Goal: Leave review/rating: Share an evaluation or opinion about a product, service, or content

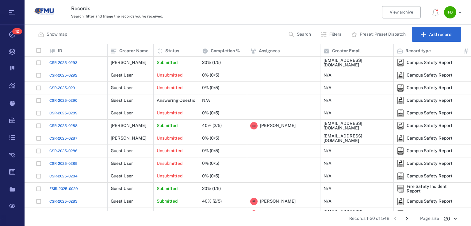
click at [69, 62] on span "CSR-2025-0293" at bounding box center [63, 63] width 28 height 6
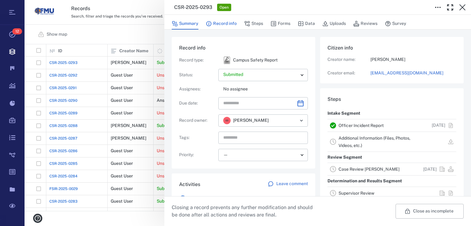
click at [219, 21] on button "Record info" at bounding box center [221, 24] width 31 height 12
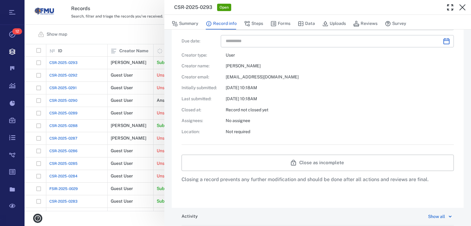
scroll to position [172, 0]
drag, startPoint x: 258, startPoint y: 21, endPoint x: 253, endPoint y: 32, distance: 11.8
click at [258, 21] on button "Steps" at bounding box center [253, 24] width 19 height 12
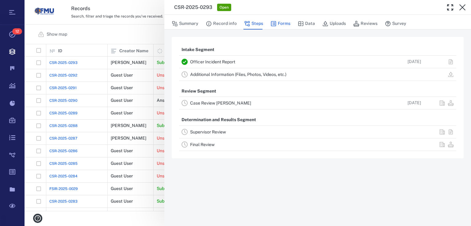
click at [276, 21] on icon "button" at bounding box center [274, 24] width 6 height 6
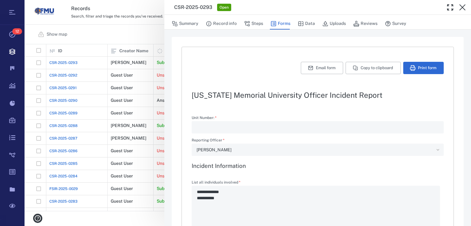
type textarea "*"
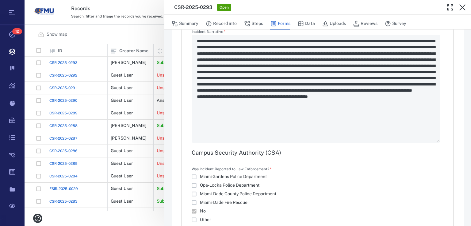
scroll to position [428, 0]
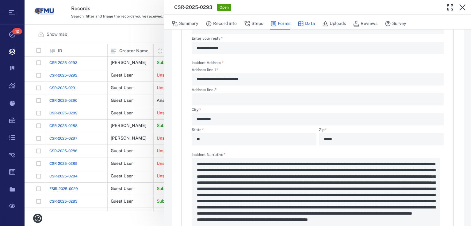
click at [307, 20] on button "Data" at bounding box center [306, 24] width 17 height 12
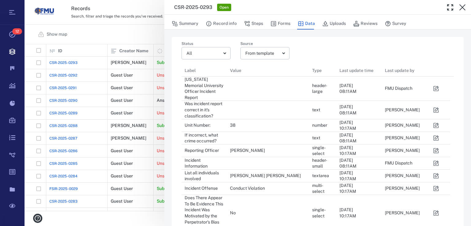
scroll to position [428, 265]
click at [334, 23] on button "Uploads" at bounding box center [335, 24] width 24 height 12
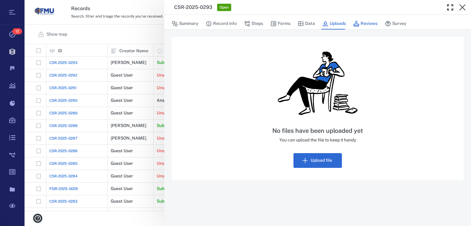
click at [360, 22] on button "Reviews" at bounding box center [365, 24] width 24 height 12
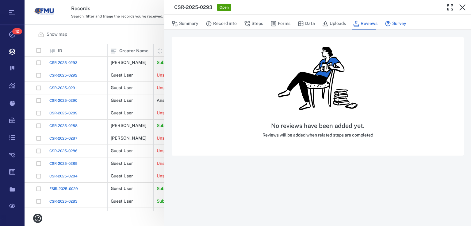
click at [396, 24] on button "Survey" at bounding box center [395, 24] width 21 height 12
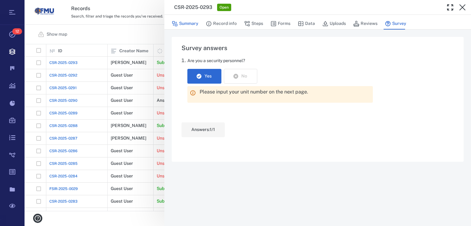
click at [193, 22] on button "Summary" at bounding box center [185, 24] width 27 height 12
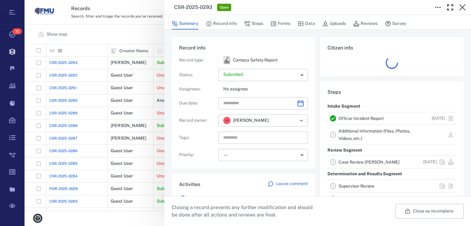
click at [120, 32] on div "CSR-2025-0293 Open Summary Record info Steps Forms Data Uploads Reviews Survey …" at bounding box center [248, 113] width 447 height 226
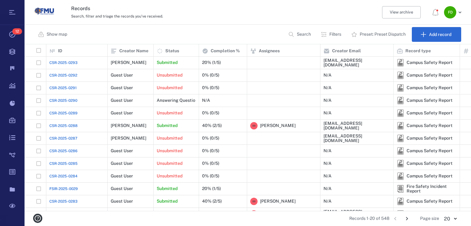
click at [75, 64] on span "CSR-2025-0293" at bounding box center [63, 63] width 28 height 6
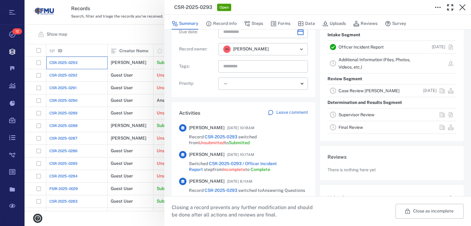
scroll to position [140, 0]
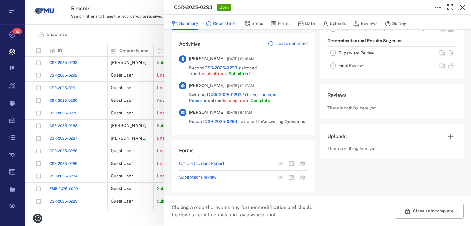
click at [222, 21] on button "Record info" at bounding box center [221, 24] width 31 height 12
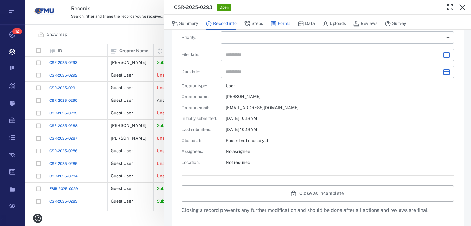
click at [279, 25] on button "Forms" at bounding box center [281, 24] width 20 height 12
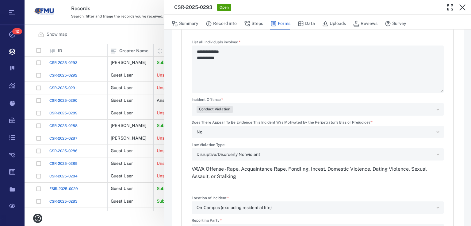
type textarea "*"
click at [311, 21] on button "Data" at bounding box center [306, 24] width 17 height 12
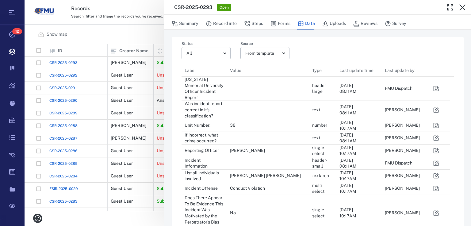
scroll to position [428, 265]
click at [326, 24] on icon "button" at bounding box center [326, 24] width 6 height 6
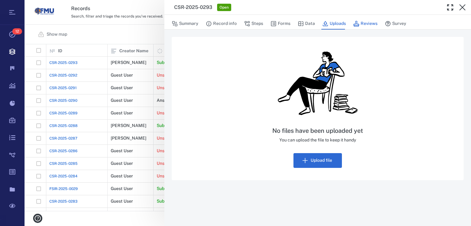
click at [370, 23] on button "Reviews" at bounding box center [365, 24] width 24 height 12
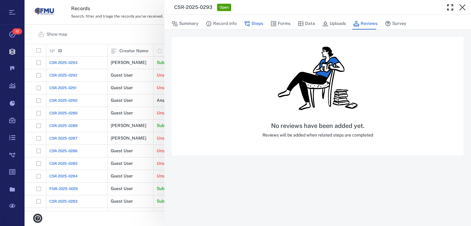
click at [252, 20] on button "Steps" at bounding box center [253, 24] width 19 height 12
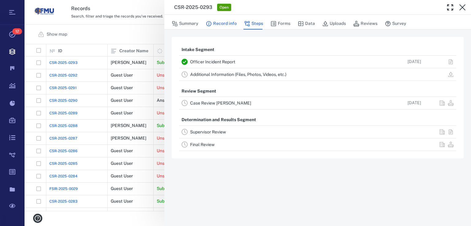
click at [214, 23] on button "Record info" at bounding box center [221, 24] width 31 height 12
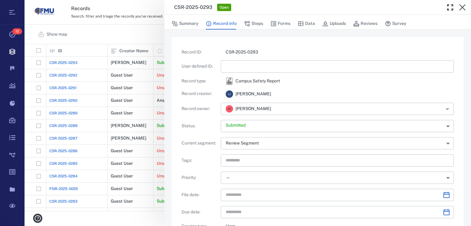
scroll to position [123, 0]
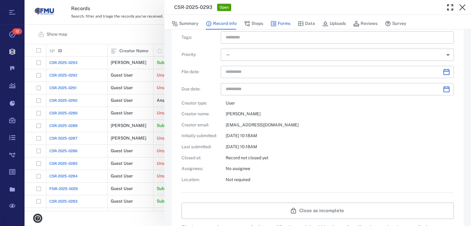
click at [284, 21] on button "Forms" at bounding box center [281, 24] width 20 height 12
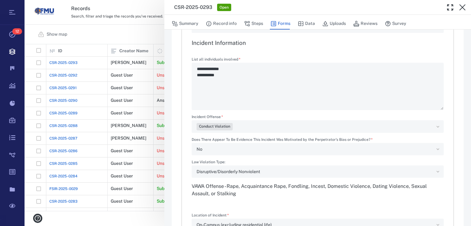
type textarea "*"
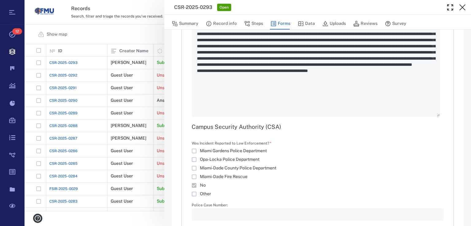
scroll to position [576, 0]
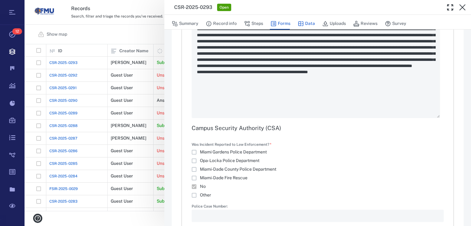
click at [309, 25] on button "Data" at bounding box center [306, 24] width 17 height 12
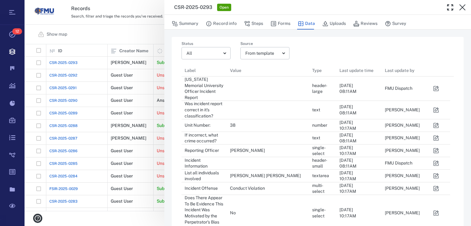
scroll to position [428, 265]
click at [343, 23] on button "Uploads" at bounding box center [335, 24] width 24 height 12
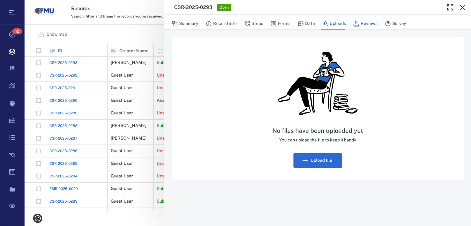
click at [364, 26] on button "Reviews" at bounding box center [365, 24] width 24 height 12
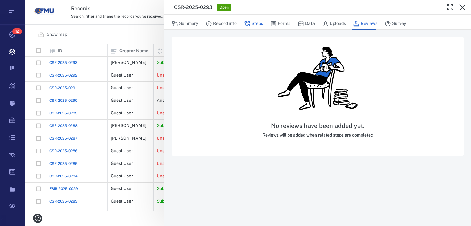
click at [257, 22] on button "Steps" at bounding box center [253, 24] width 19 height 12
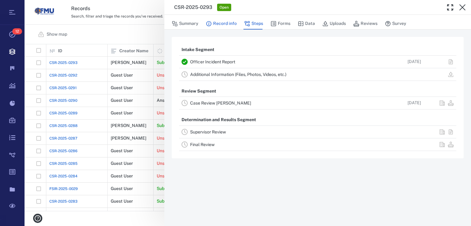
click at [217, 24] on button "Record info" at bounding box center [221, 24] width 31 height 12
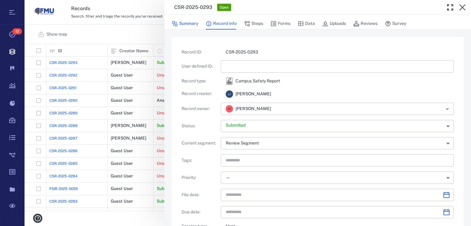
click at [186, 21] on button "Summary" at bounding box center [185, 24] width 27 height 12
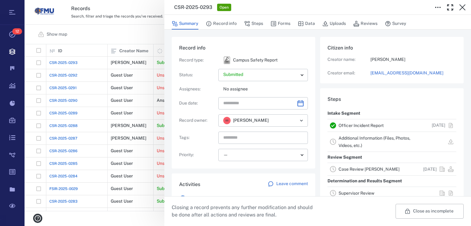
click at [361, 167] on link "Case Review [PERSON_NAME]" at bounding box center [369, 168] width 61 height 5
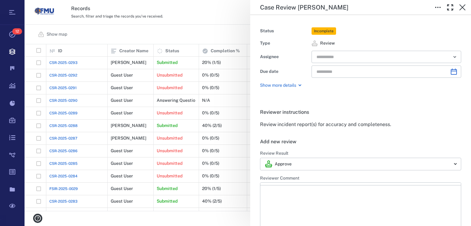
type input "**********"
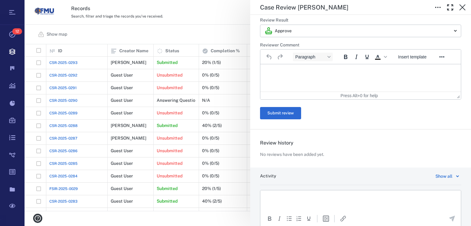
scroll to position [84, 0]
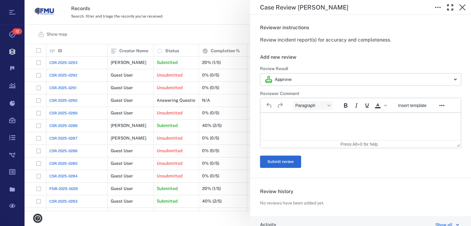
click at [450, 81] on body "Tasks 12 Records Boards Dashboard Reports Record types Guide steps Rules Form b…" at bounding box center [235, 113] width 471 height 226
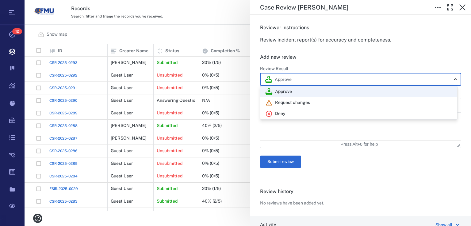
click at [387, 50] on div at bounding box center [235, 113] width 471 height 226
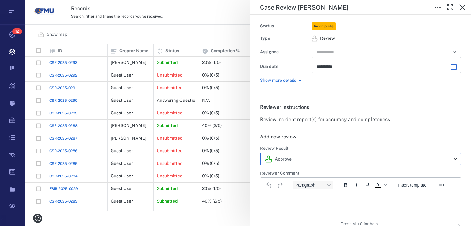
scroll to position [0, 0]
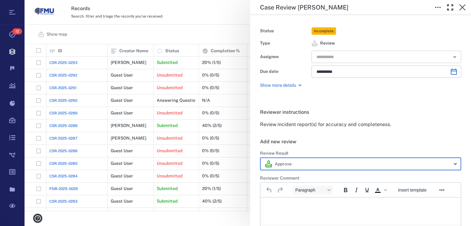
click at [452, 56] on icon "Open" at bounding box center [454, 56] width 7 height 7
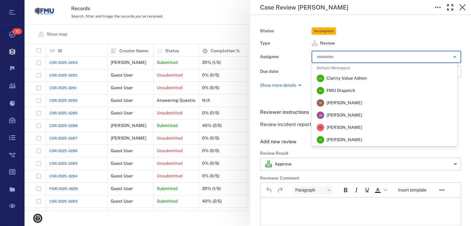
click at [329, 93] on span "FMU Dispatch" at bounding box center [341, 90] width 29 height 6
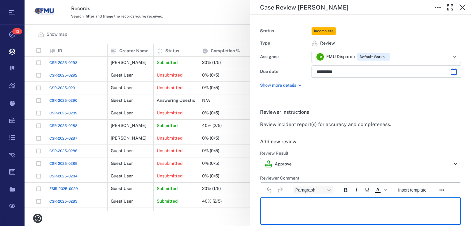
click at [273, 203] on p "Rich Text Area. Press ALT-0 for help." at bounding box center [361, 205] width 190 height 6
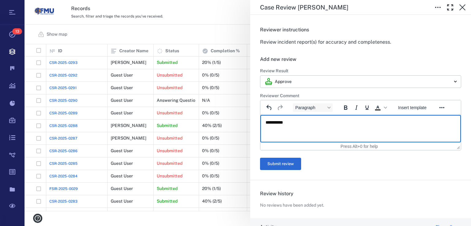
scroll to position [98, 0]
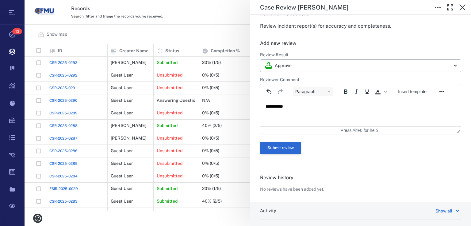
click at [273, 144] on button "Submit review" at bounding box center [280, 147] width 41 height 12
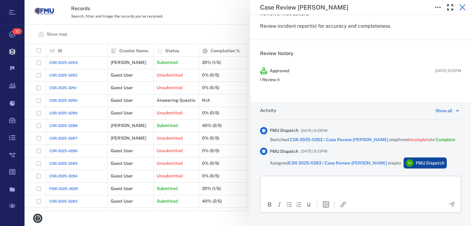
click at [463, 8] on icon "button" at bounding box center [462, 7] width 7 height 7
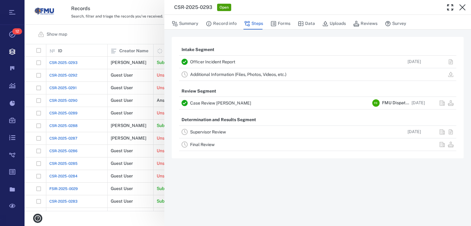
click at [112, 38] on div "CSR-2025-0293 Open Summary Record info Steps Forms Data Uploads Reviews Survey …" at bounding box center [248, 113] width 447 height 226
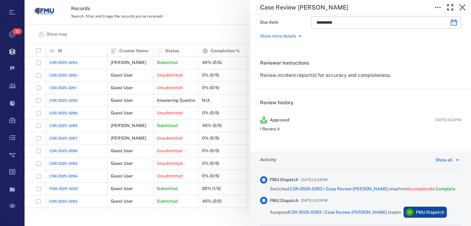
scroll to position [109, 0]
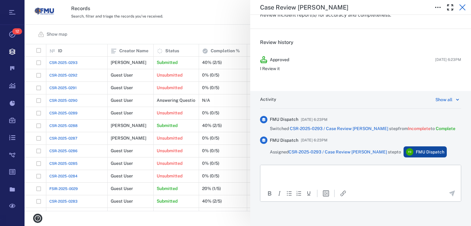
click at [462, 6] on icon "button" at bounding box center [463, 7] width 6 height 6
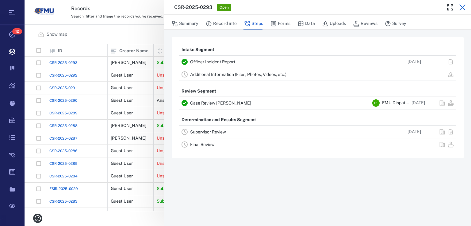
click at [460, 7] on icon "button" at bounding box center [462, 7] width 7 height 7
